Goal: Transaction & Acquisition: Purchase product/service

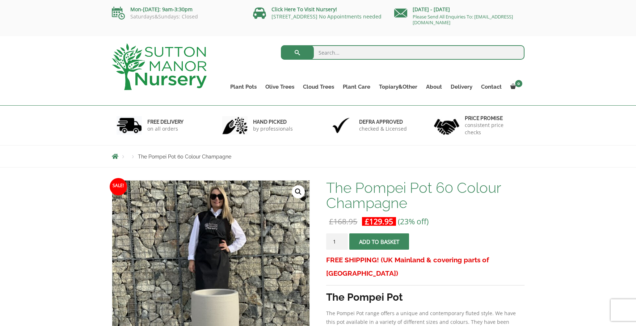
click at [344, 51] on input "search" at bounding box center [402, 52] width 243 height 14
type input "indoor plant pots"
click at [281, 45] on button "submit" at bounding box center [297, 52] width 33 height 14
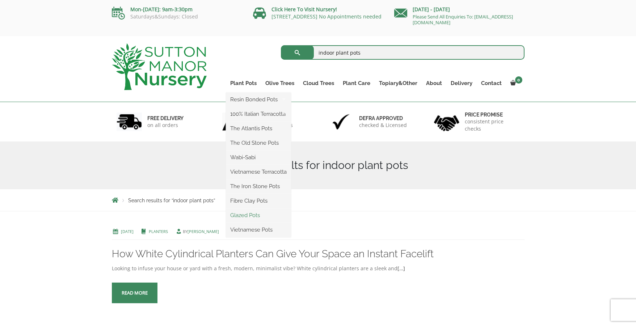
click at [253, 212] on link "Glazed Pots" at bounding box center [258, 215] width 65 height 11
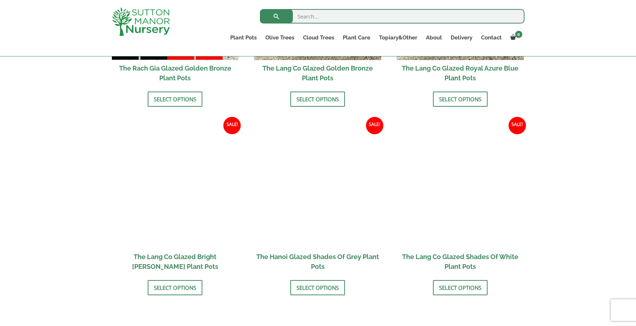
scroll to position [692, 0]
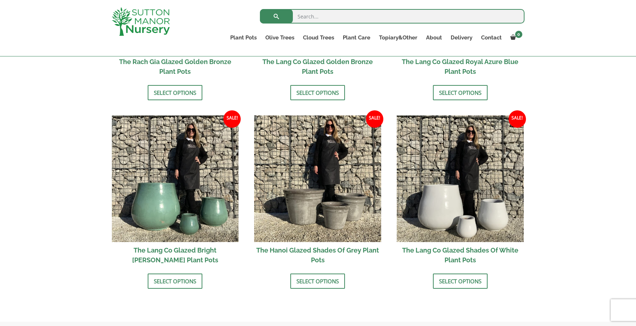
click at [465, 253] on h2 "The Lang Co Glazed Shades Of White Plant Pots" at bounding box center [459, 255] width 127 height 26
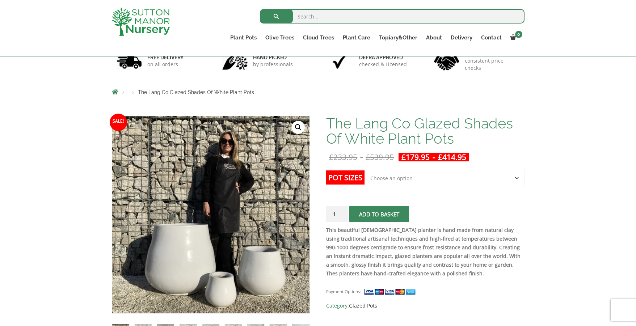
scroll to position [75, 0]
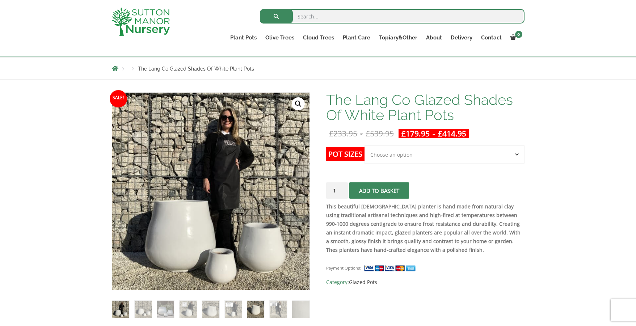
click at [249, 311] on img at bounding box center [255, 309] width 17 height 17
